Goal: Information Seeking & Learning: Compare options

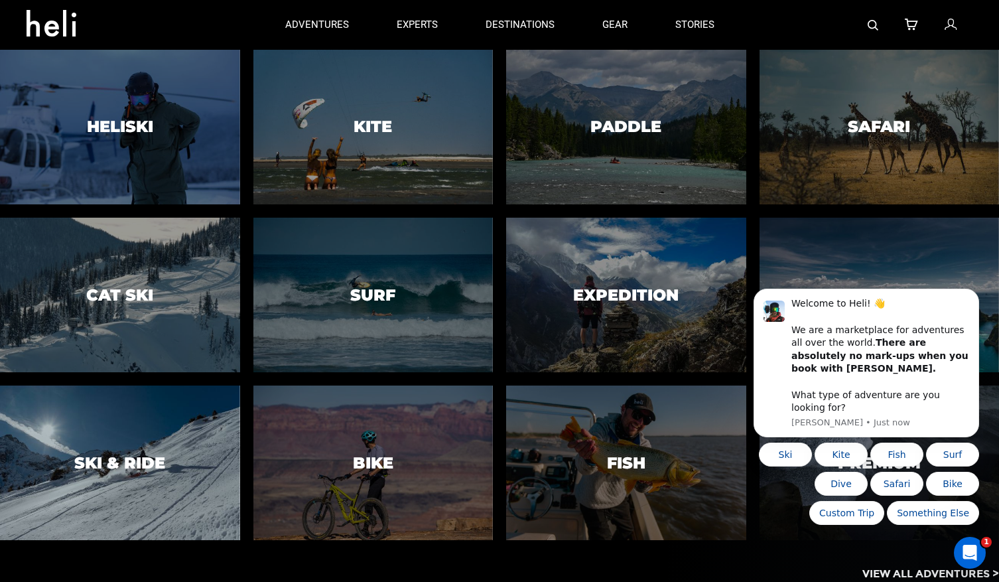
click at [145, 435] on div at bounding box center [119, 463] width 245 height 158
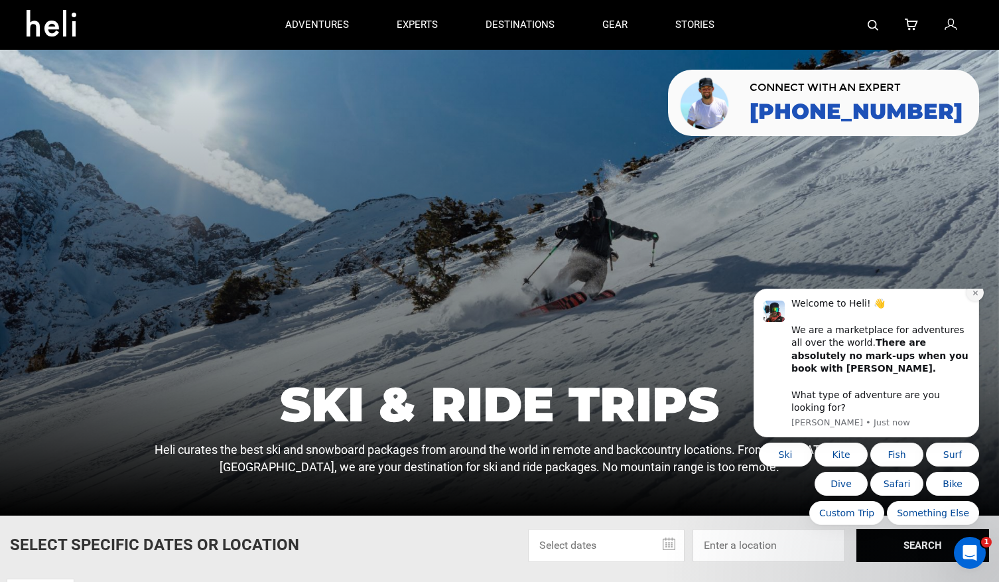
click at [972, 296] on icon "Dismiss notification" at bounding box center [975, 292] width 7 height 7
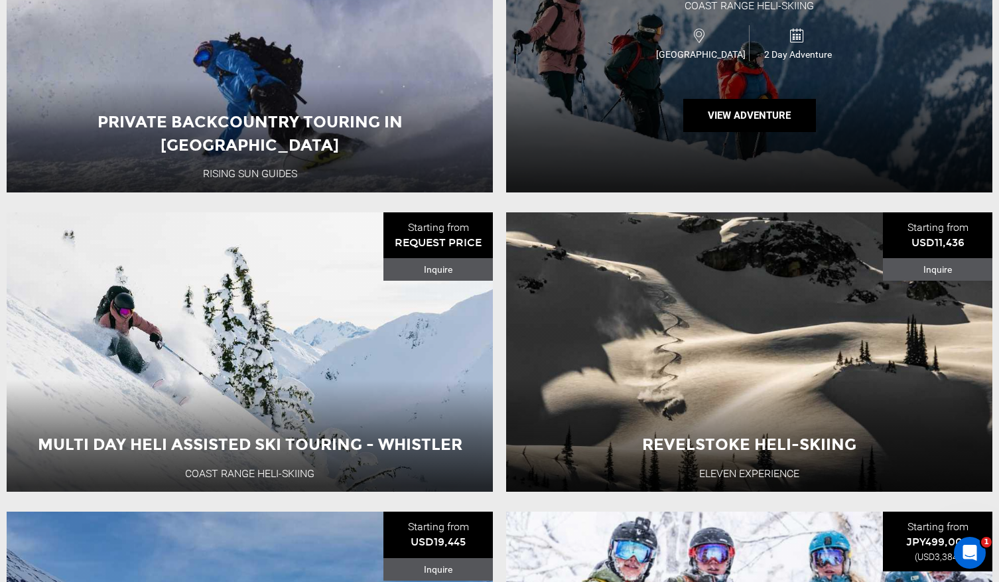
scroll to position [1900, 0]
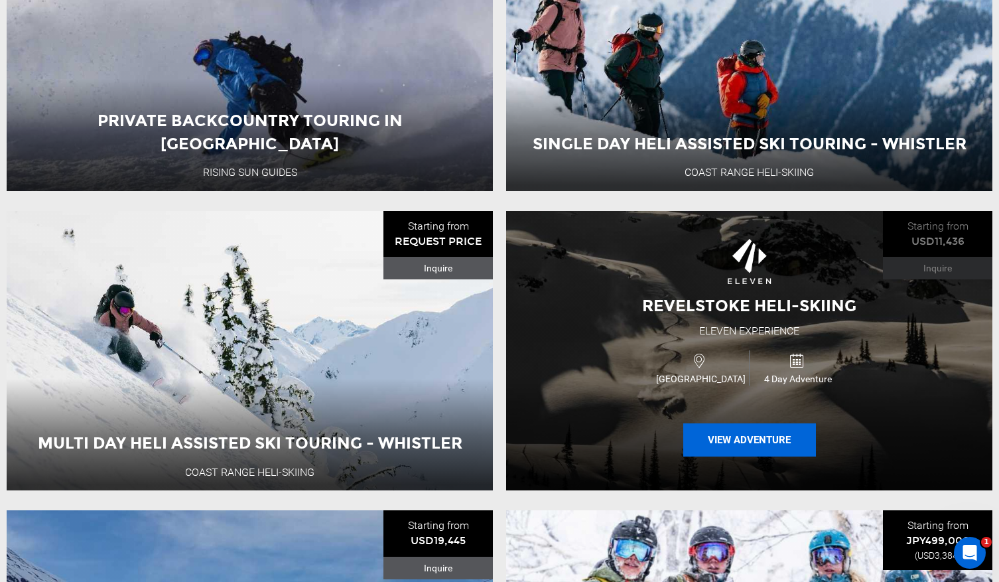
click at [717, 441] on button "View Adventure" at bounding box center [749, 439] width 133 height 33
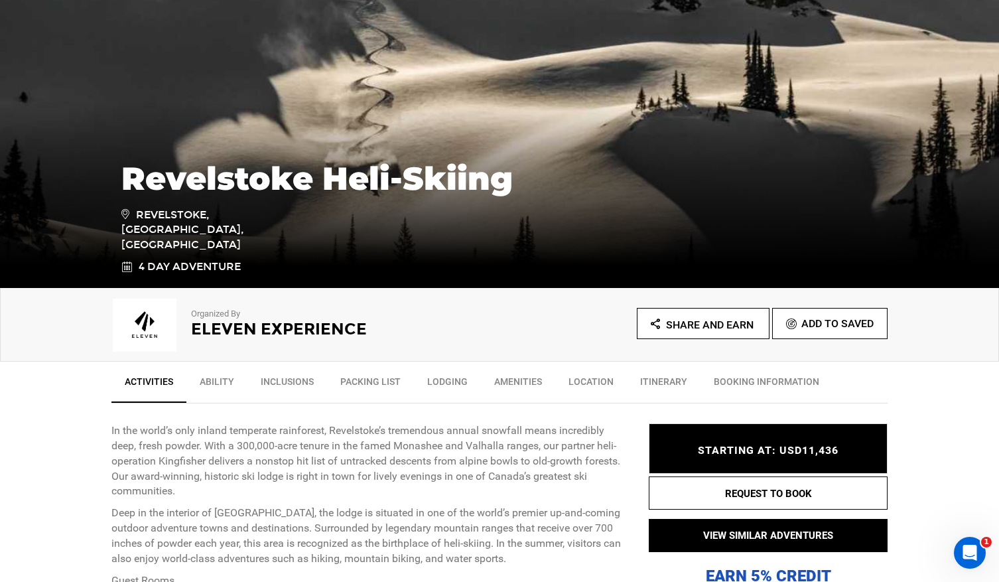
scroll to position [186, 0]
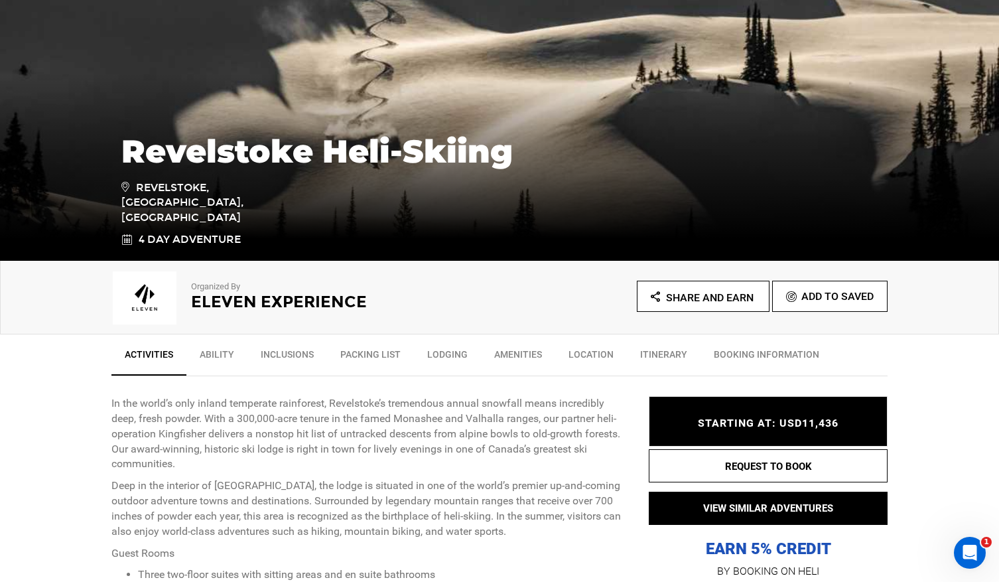
click at [658, 358] on link "Itinerary" at bounding box center [664, 357] width 74 height 33
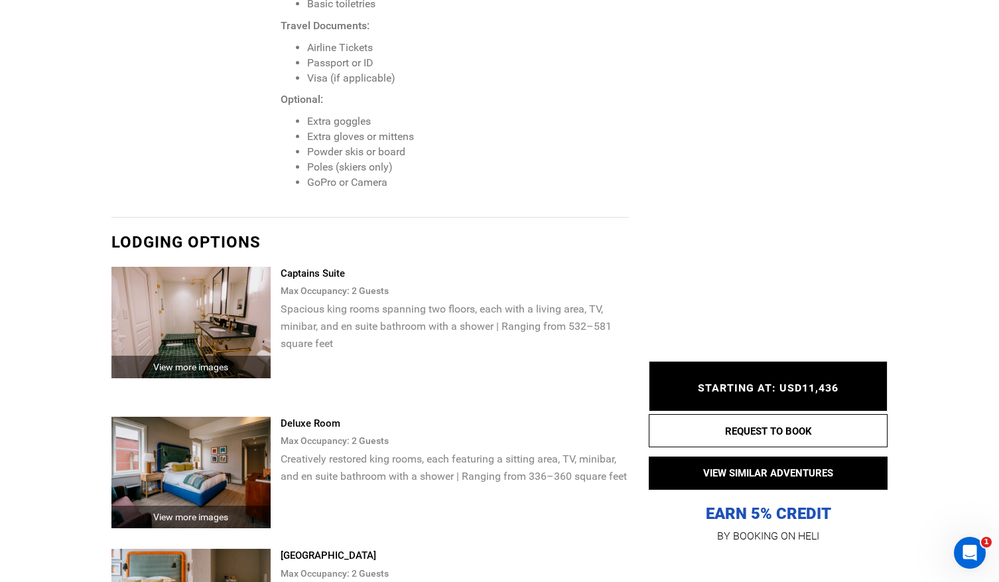
scroll to position [3816, 0]
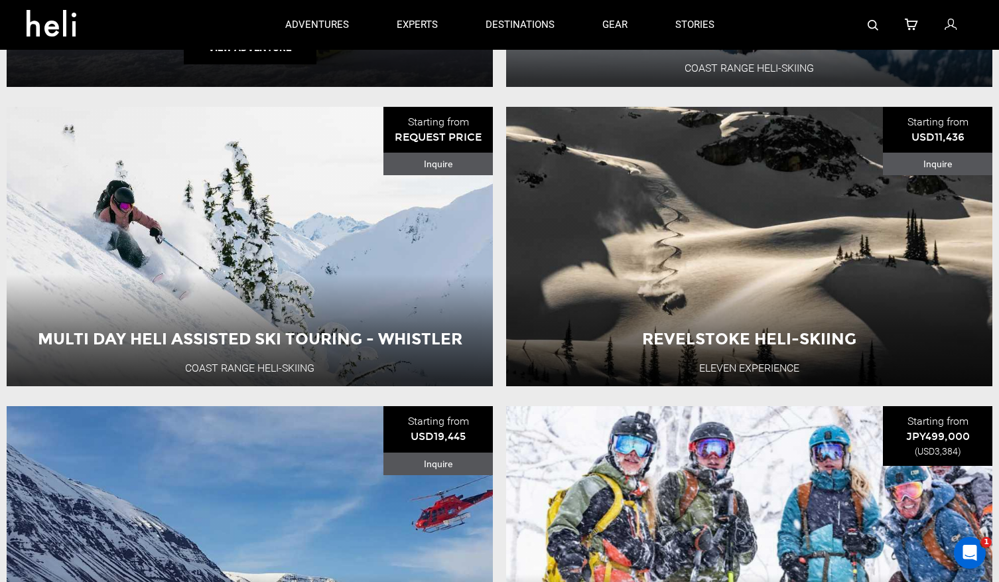
scroll to position [1885, 0]
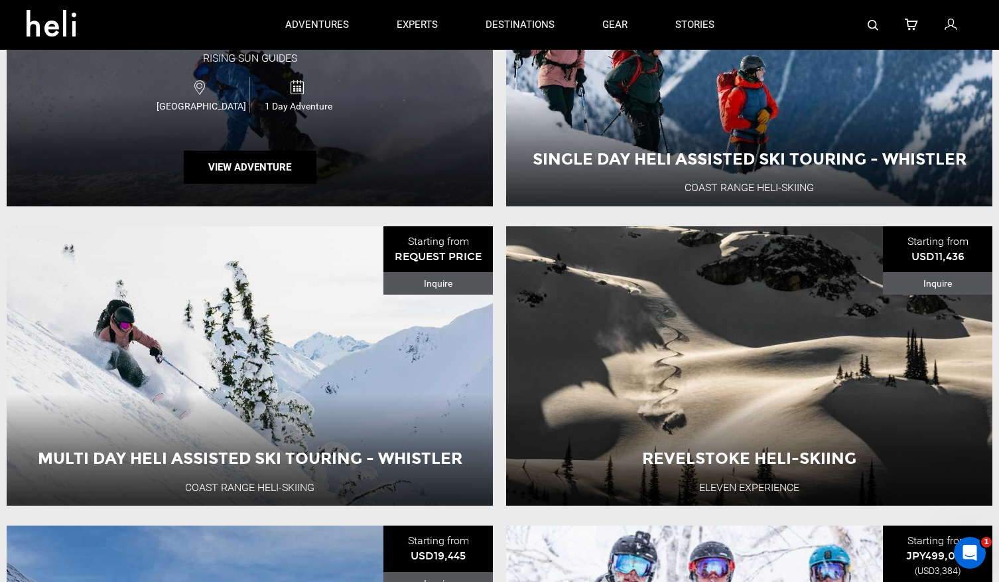
click at [272, 99] on span "1 Day Adventure" at bounding box center [298, 105] width 97 height 13
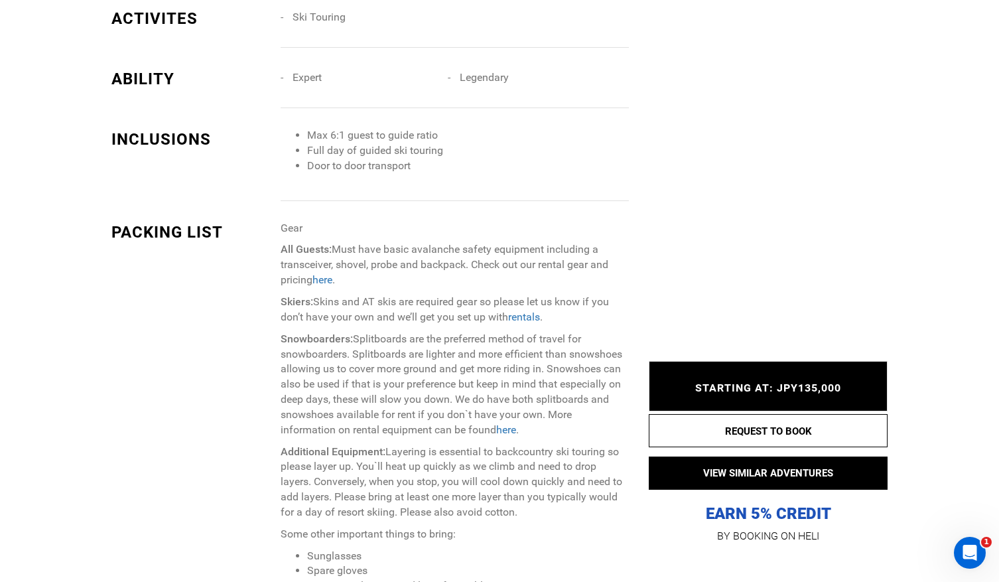
scroll to position [1348, 0]
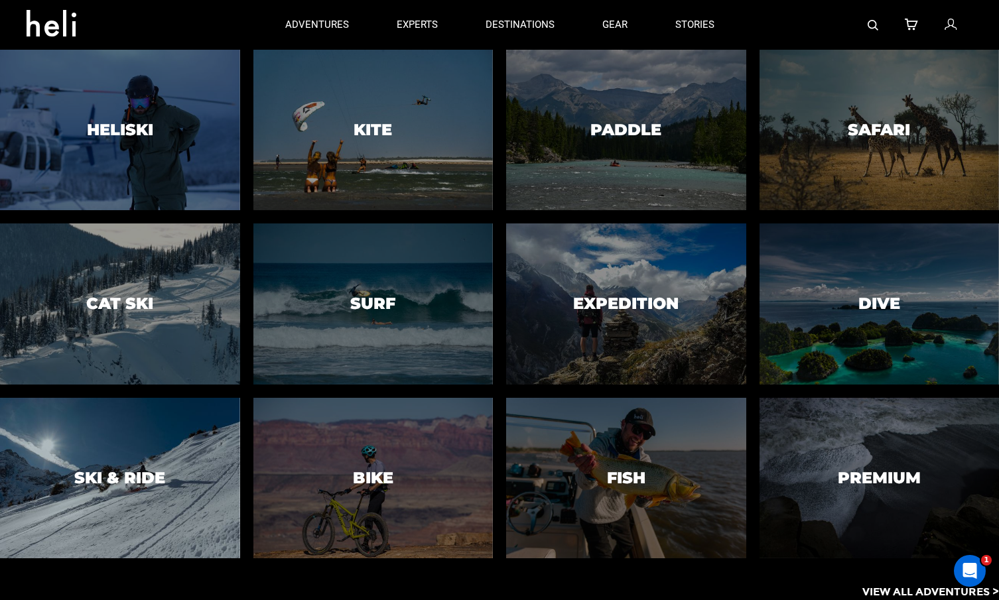
click at [92, 415] on div at bounding box center [119, 478] width 245 height 164
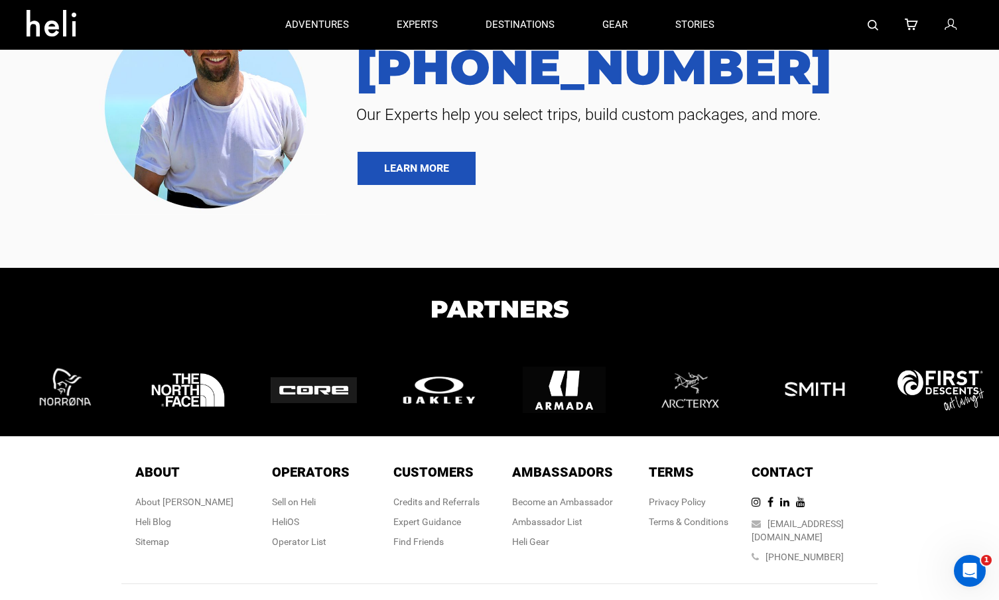
scroll to position [5111, 0]
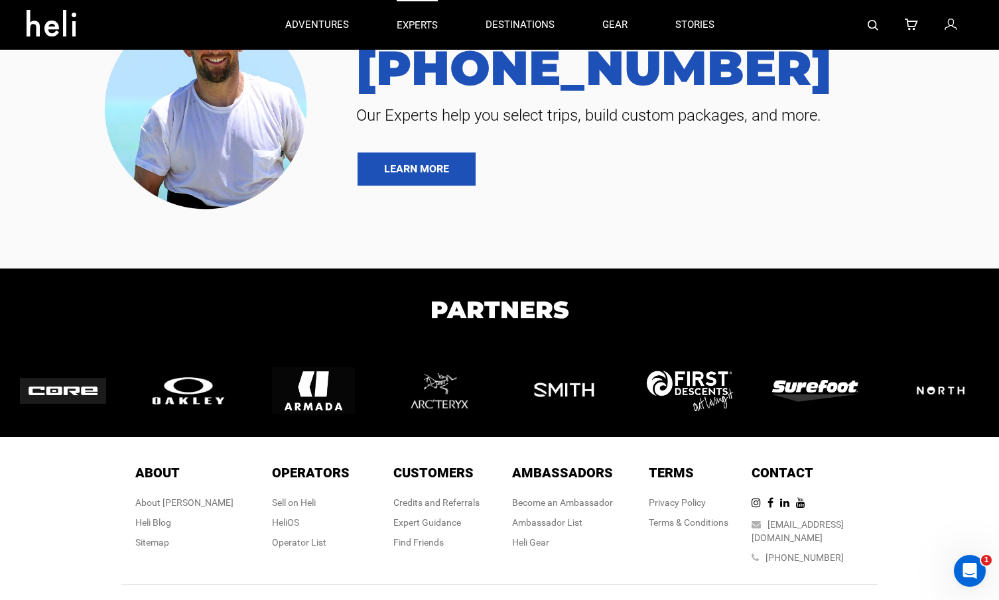
click at [419, 24] on p "experts" at bounding box center [417, 26] width 41 height 14
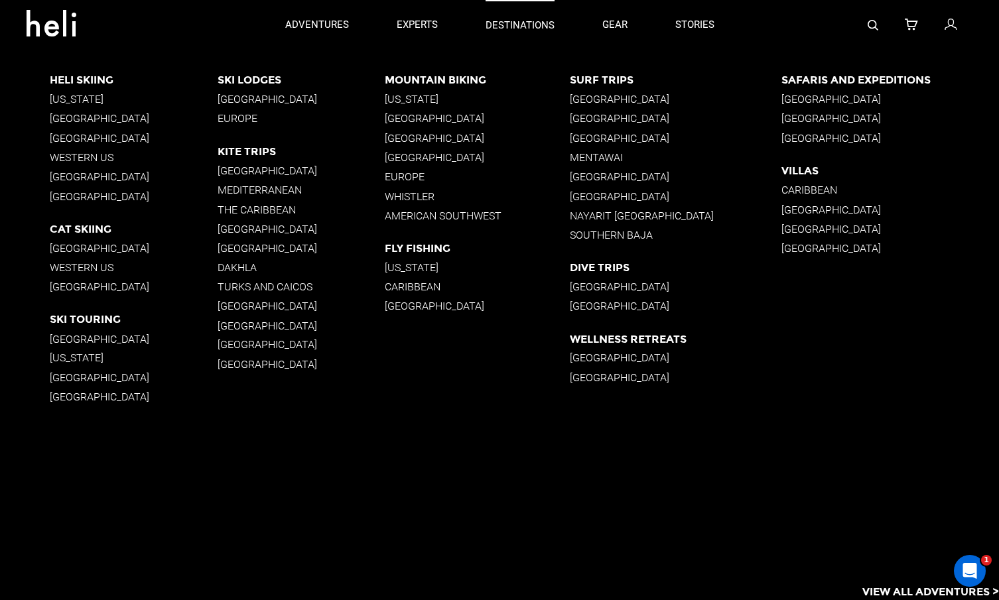
click at [515, 23] on p "destinations" at bounding box center [520, 26] width 69 height 14
click at [602, 121] on p "[GEOGRAPHIC_DATA]" at bounding box center [676, 118] width 212 height 13
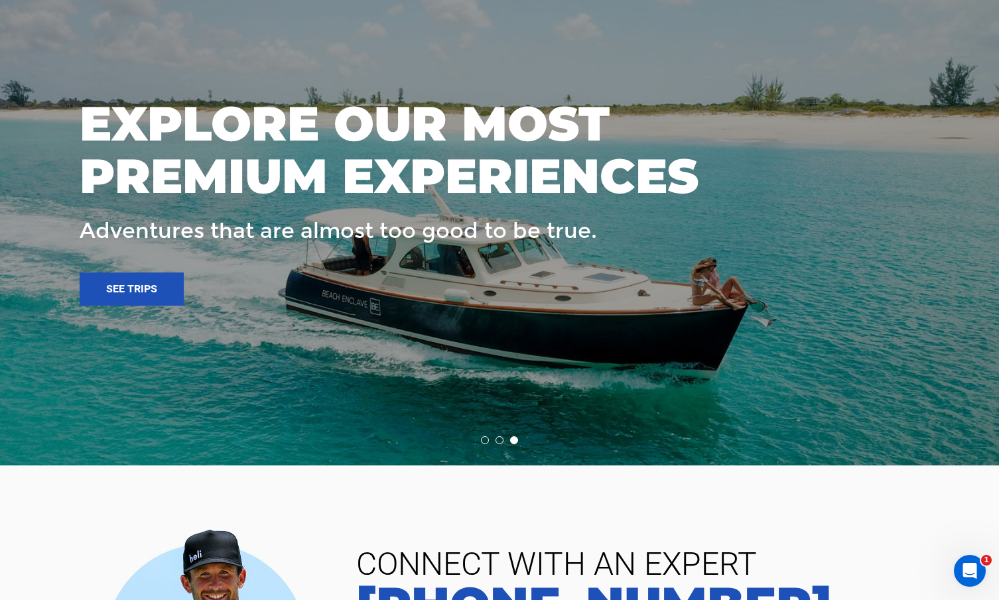
scroll to position [2800, 0]
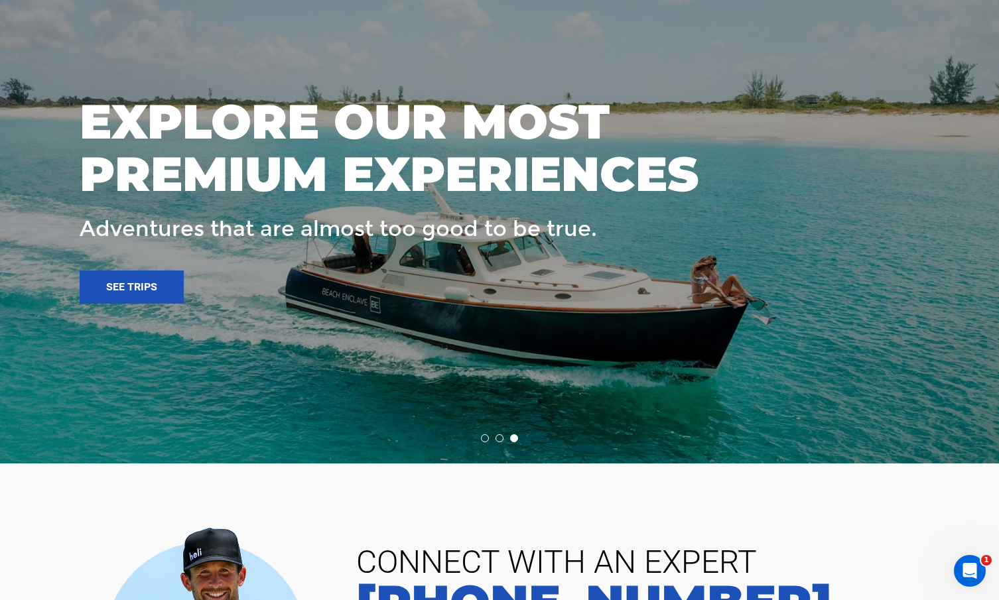
click at [497, 434] on li at bounding box center [499, 438] width 8 height 8
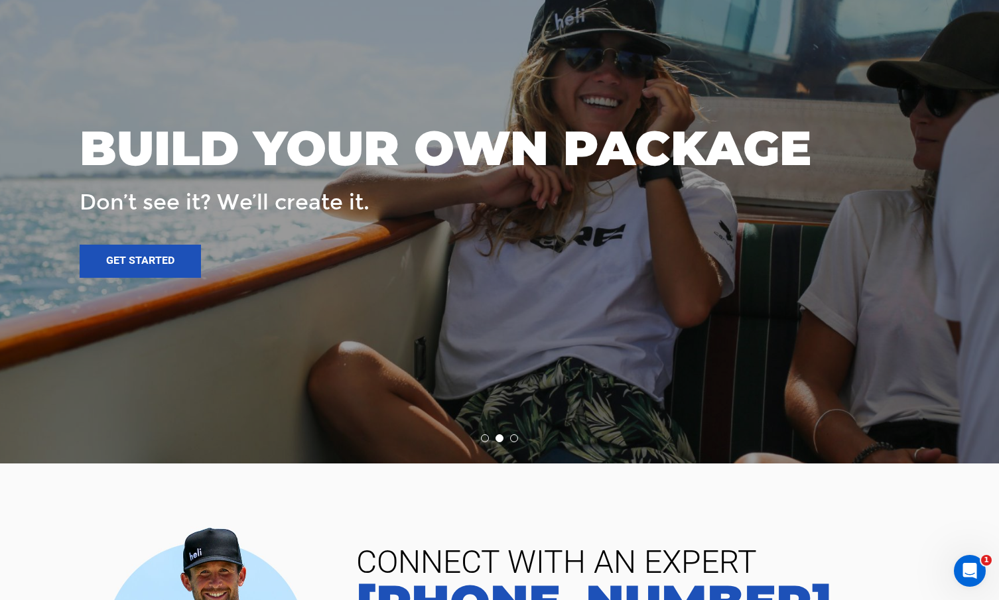
click at [482, 434] on li at bounding box center [485, 438] width 8 height 8
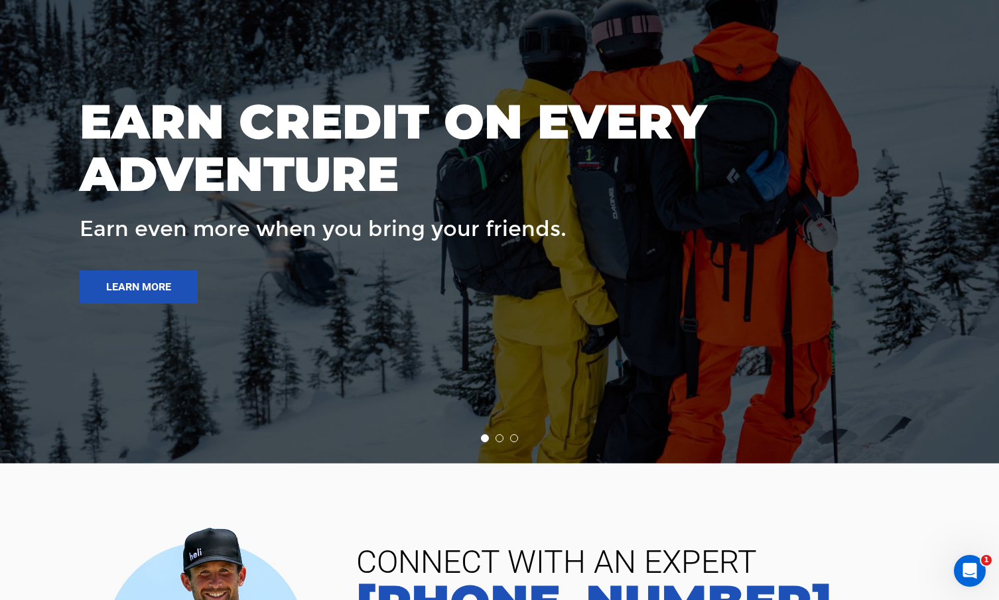
click at [516, 434] on li at bounding box center [514, 438] width 8 height 8
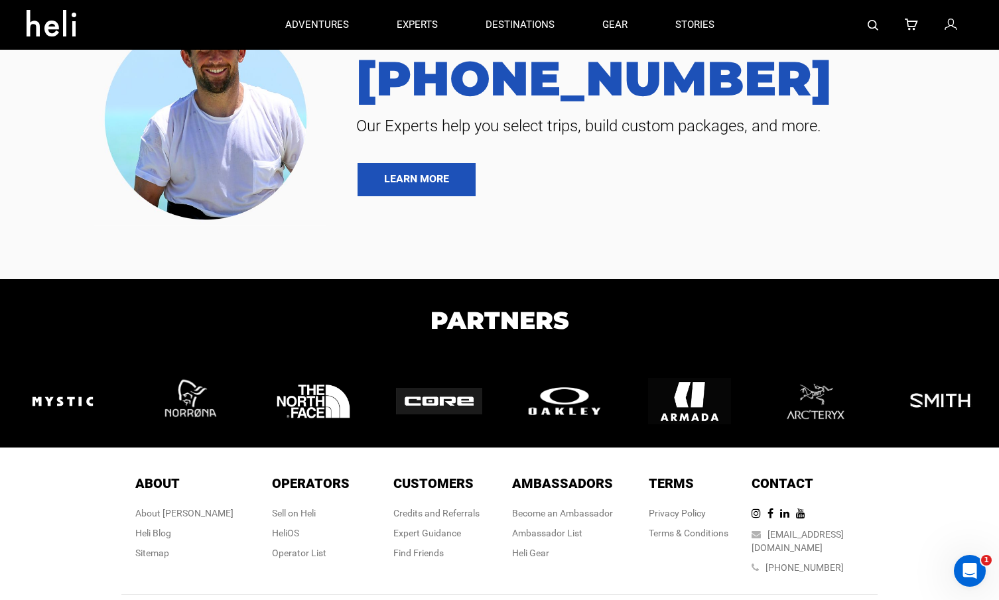
scroll to position [3322, 0]
